Goal: Task Accomplishment & Management: Use online tool/utility

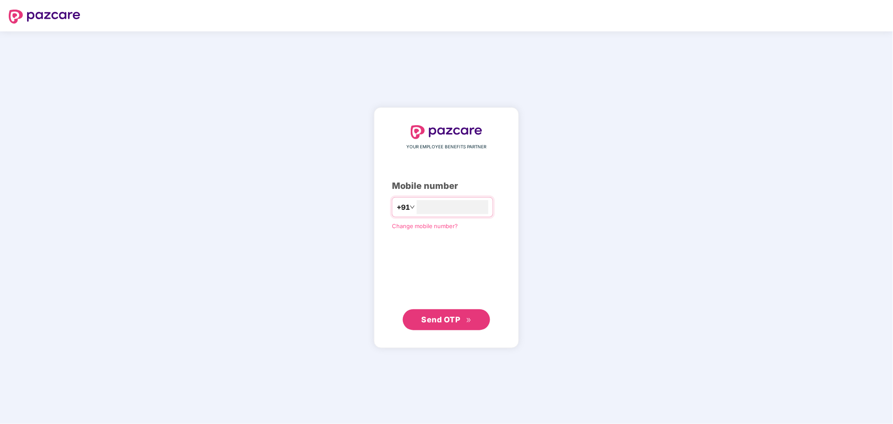
type input "**********"
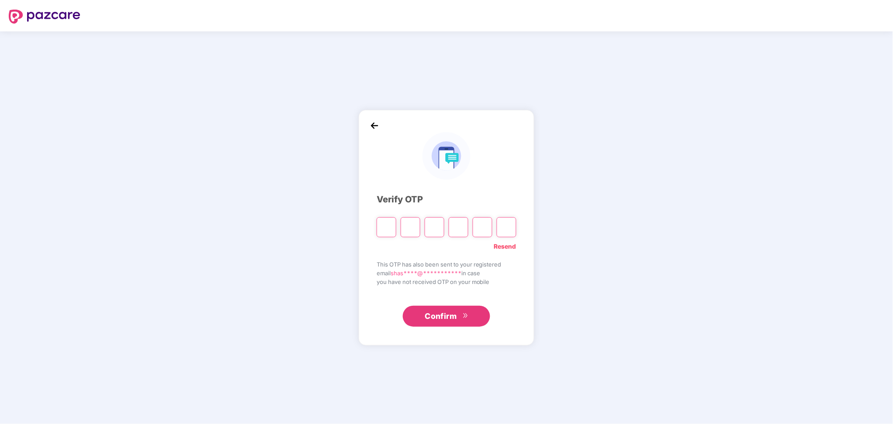
type input "*"
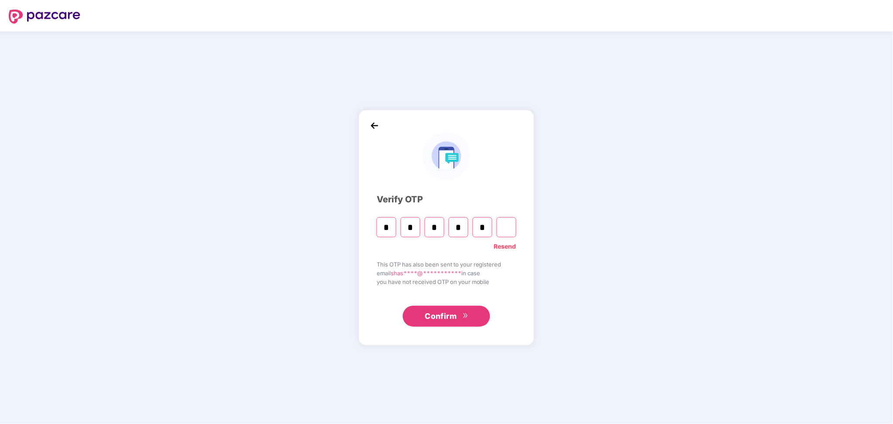
type input "*"
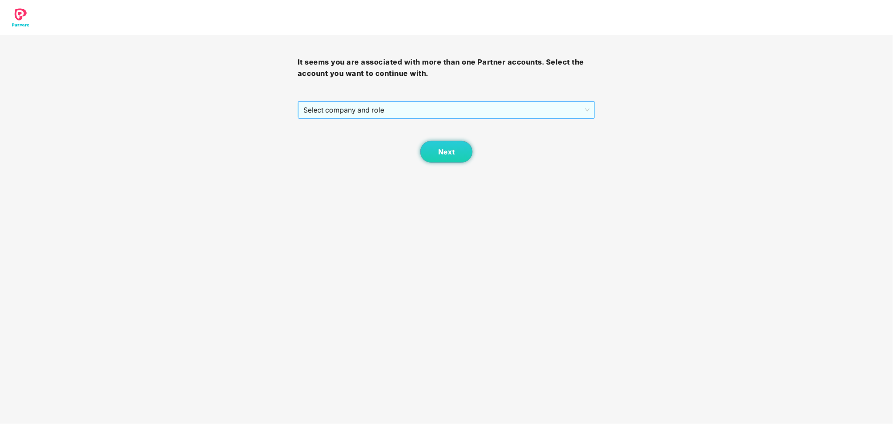
click at [470, 107] on span "Select company and role" at bounding box center [446, 110] width 286 height 17
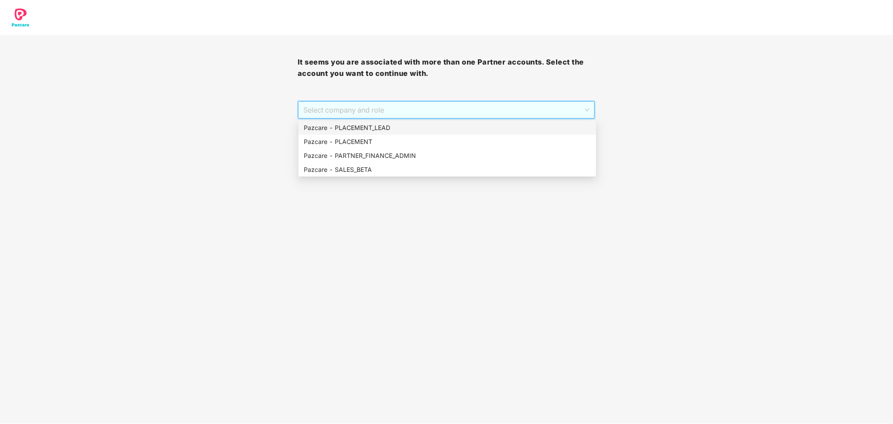
click at [377, 123] on div "Pazcare - PLACEMENT_LEAD" at bounding box center [447, 128] width 287 height 10
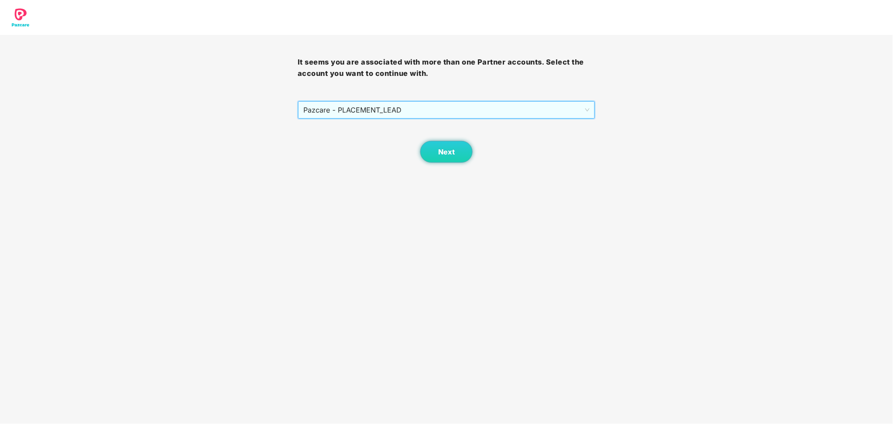
click at [384, 107] on span "Pazcare - PLACEMENT_LEAD" at bounding box center [446, 110] width 286 height 17
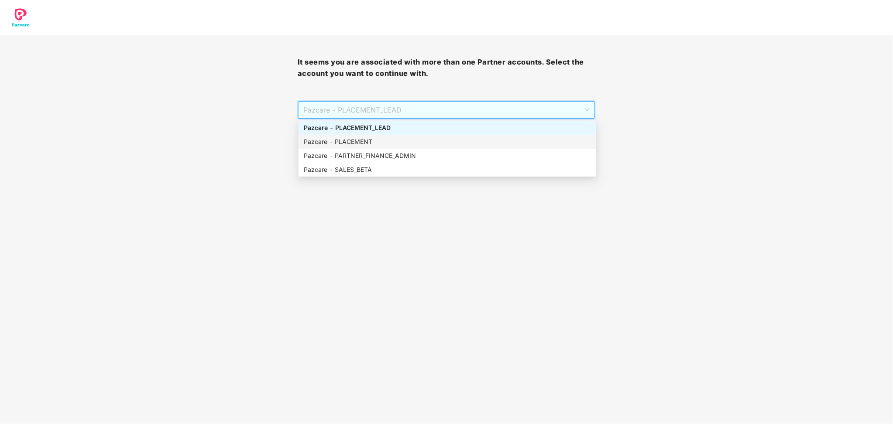
click at [368, 142] on div "Pazcare - PLACEMENT" at bounding box center [447, 142] width 287 height 10
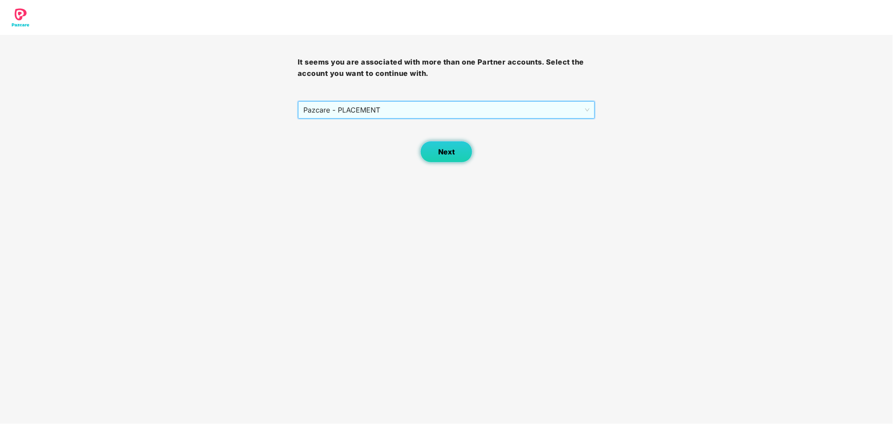
click at [458, 148] on button "Next" at bounding box center [446, 152] width 52 height 22
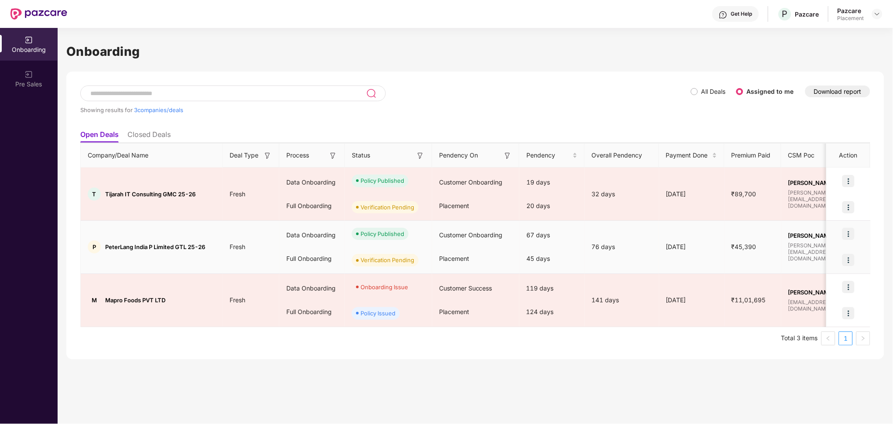
click at [123, 247] on span "PeterLang India P Limited GTL 25-26" at bounding box center [155, 247] width 100 height 7
copy span "PeterLang"
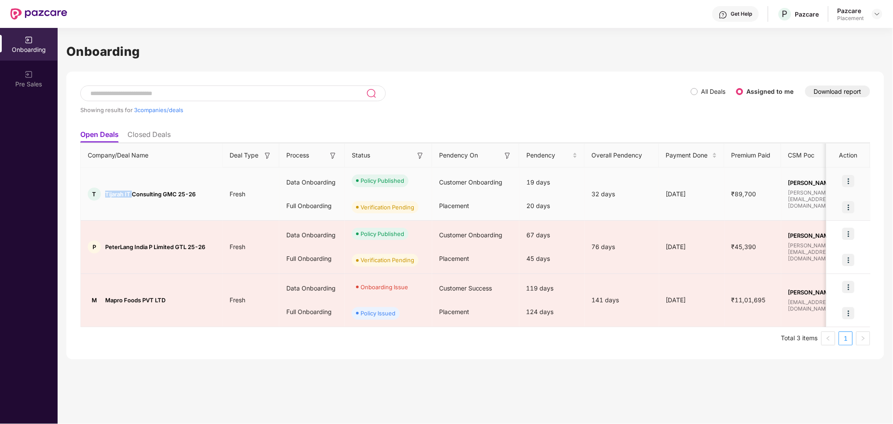
drag, startPoint x: 131, startPoint y: 194, endPoint x: 105, endPoint y: 192, distance: 26.7
click at [105, 192] on div "T Tijarah IT Consulting GMC 25-26" at bounding box center [152, 194] width 142 height 13
copy span "Tijarah IT"
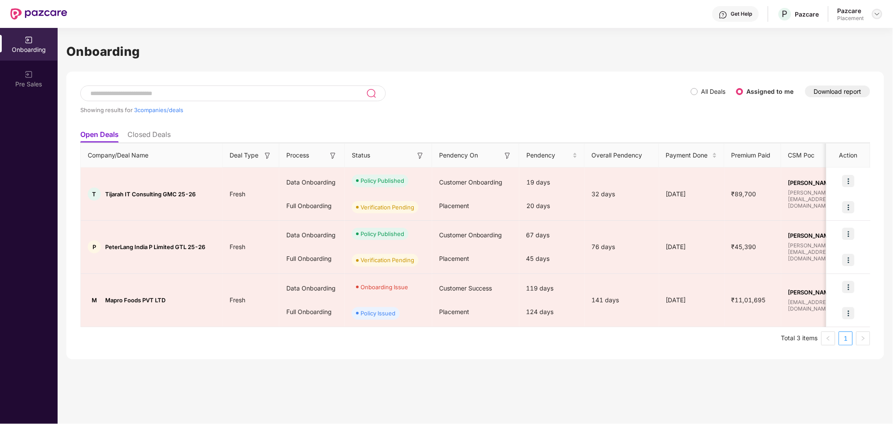
click at [877, 18] on div at bounding box center [877, 14] width 10 height 10
click at [840, 52] on div "Switch Partner" at bounding box center [838, 52] width 114 height 17
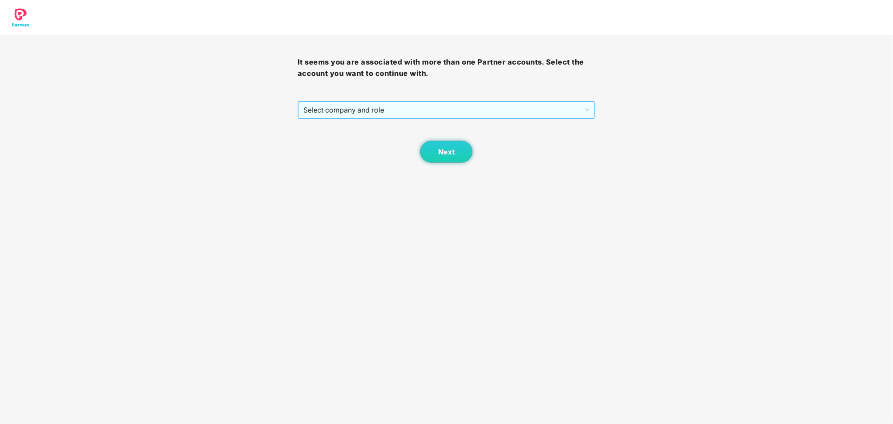
click at [580, 106] on span "Select company and role" at bounding box center [446, 110] width 286 height 17
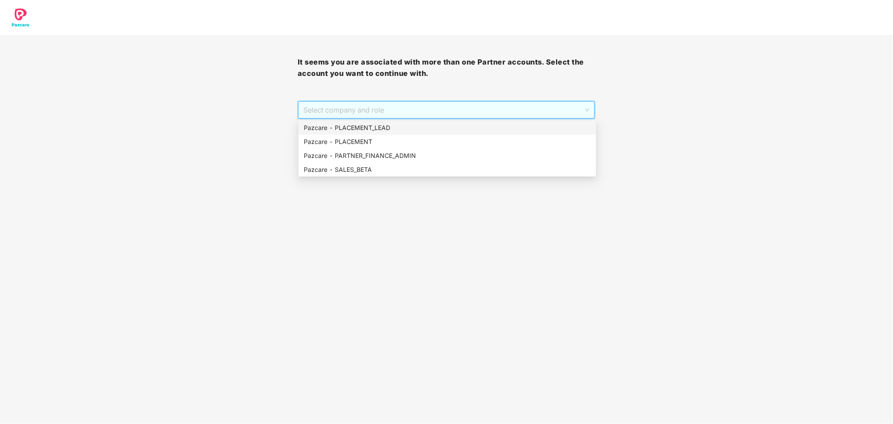
click at [506, 122] on div "Pazcare - PLACEMENT_LEAD" at bounding box center [448, 128] width 298 height 14
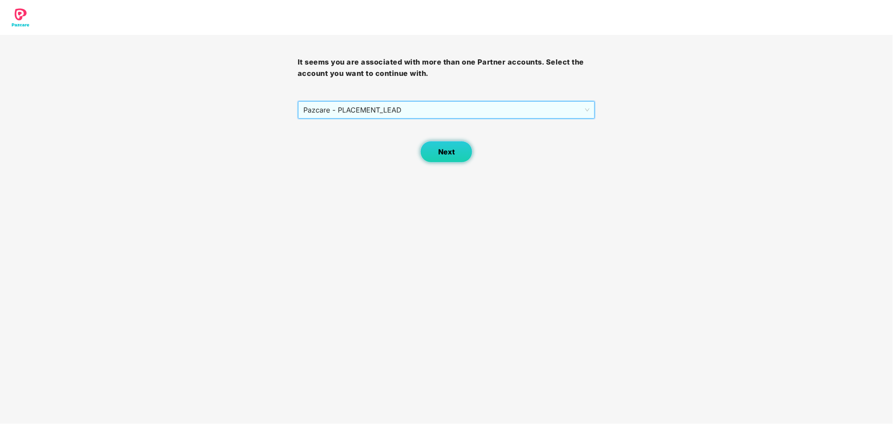
click at [455, 147] on button "Next" at bounding box center [446, 152] width 52 height 22
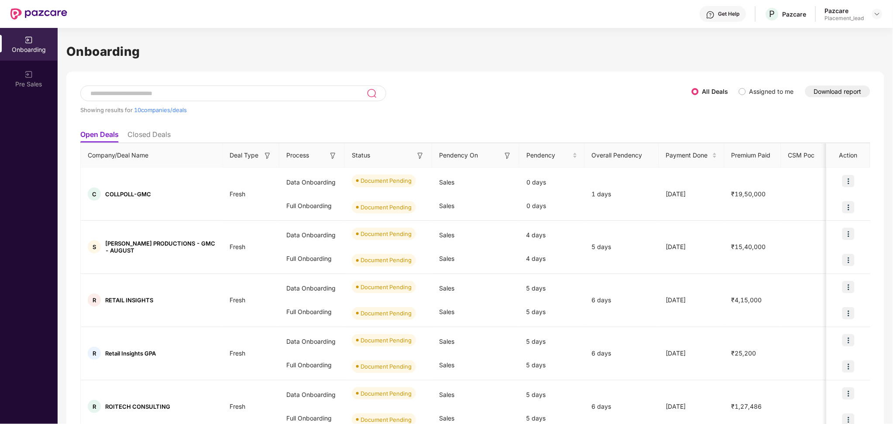
click at [858, 91] on button "Download report" at bounding box center [837, 92] width 65 height 12
